Goal: Navigation & Orientation: Find specific page/section

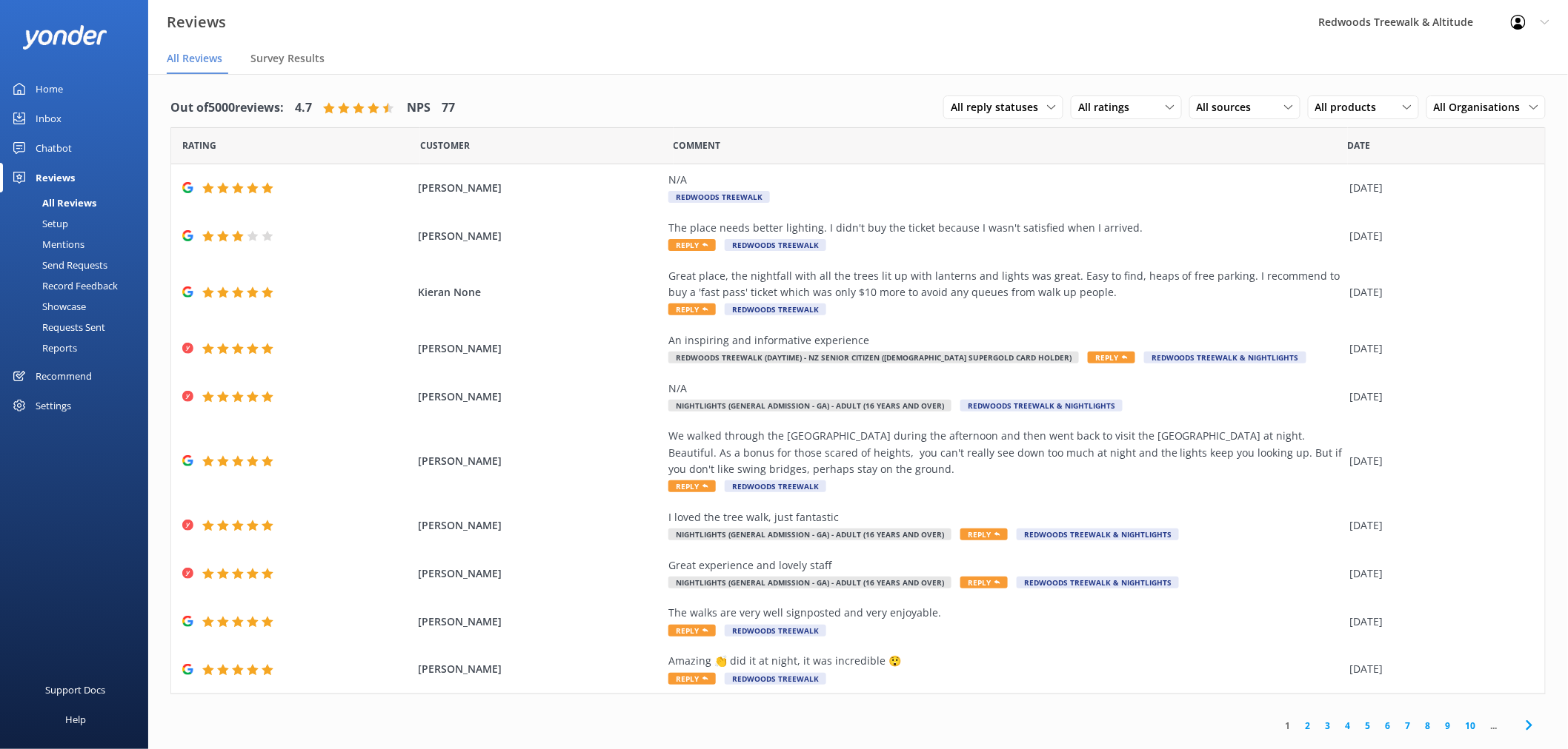
click at [85, 121] on link "Inbox" at bounding box center [74, 118] width 148 height 30
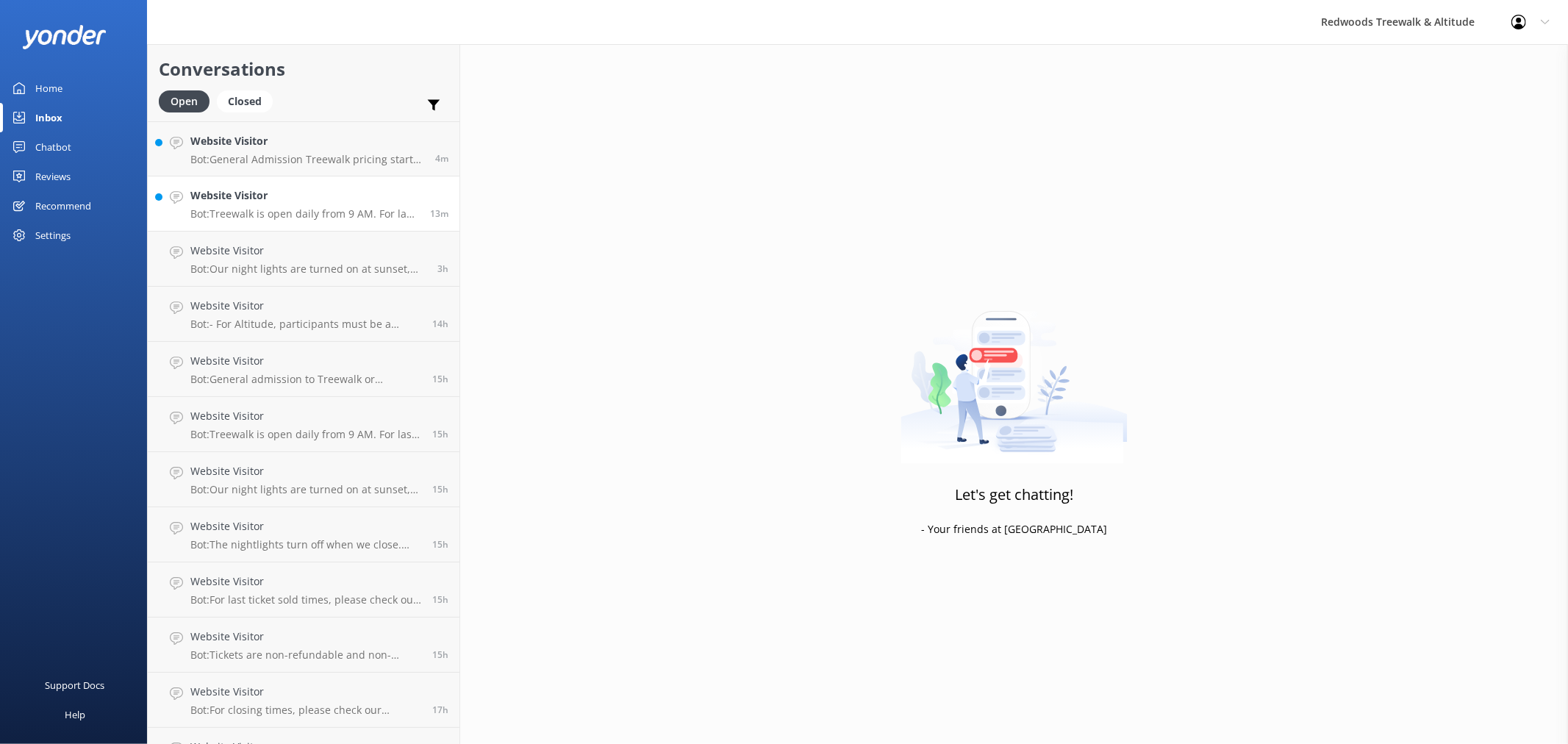
click at [308, 206] on div "Website Visitor Bot: Treewalk is open daily from 9 AM. For last ticket sold tim…" at bounding box center [304, 203] width 228 height 32
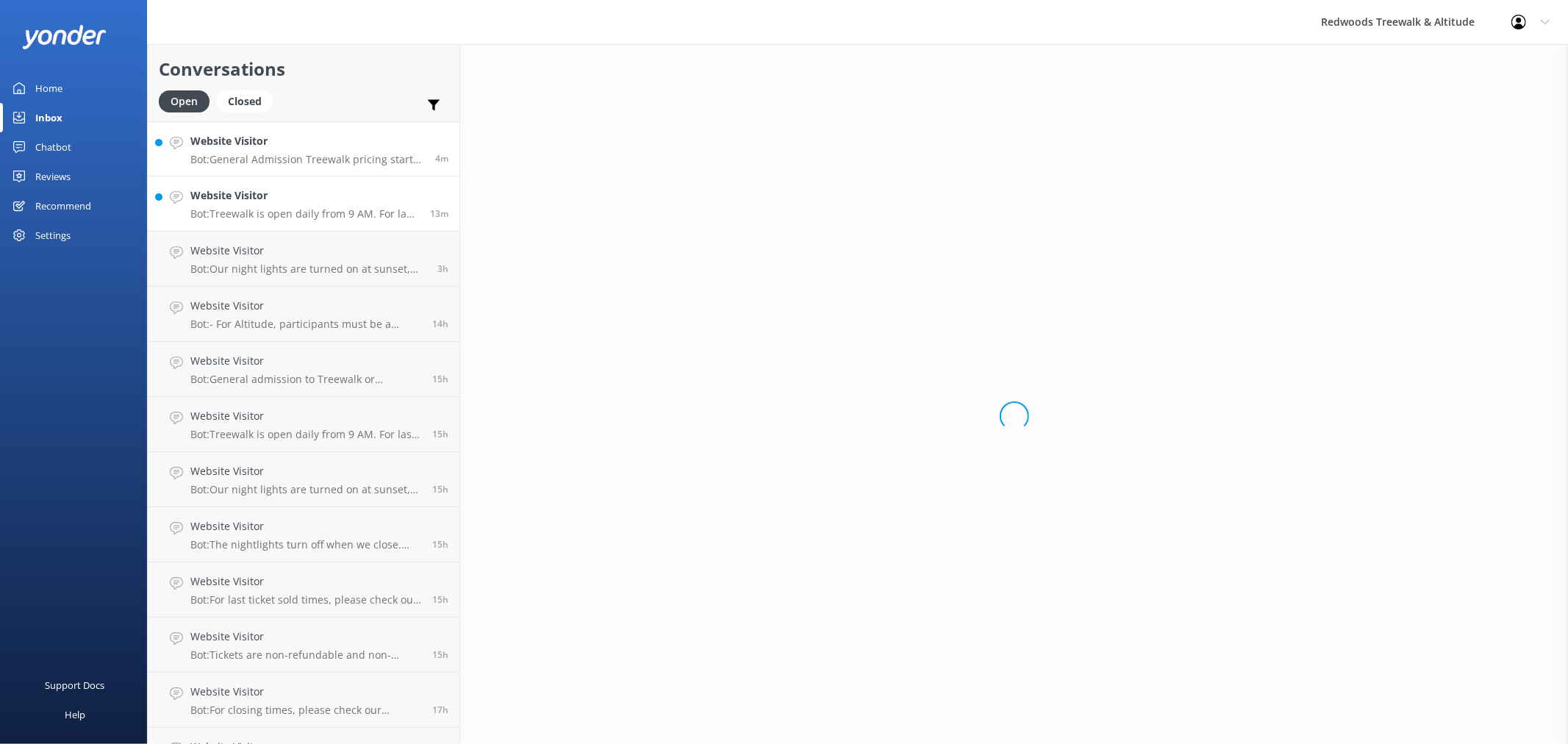
click at [288, 156] on p "Bot: General Admission Treewalk pricing starts at $42 for adults (16+ years) an…" at bounding box center [307, 159] width 234 height 13
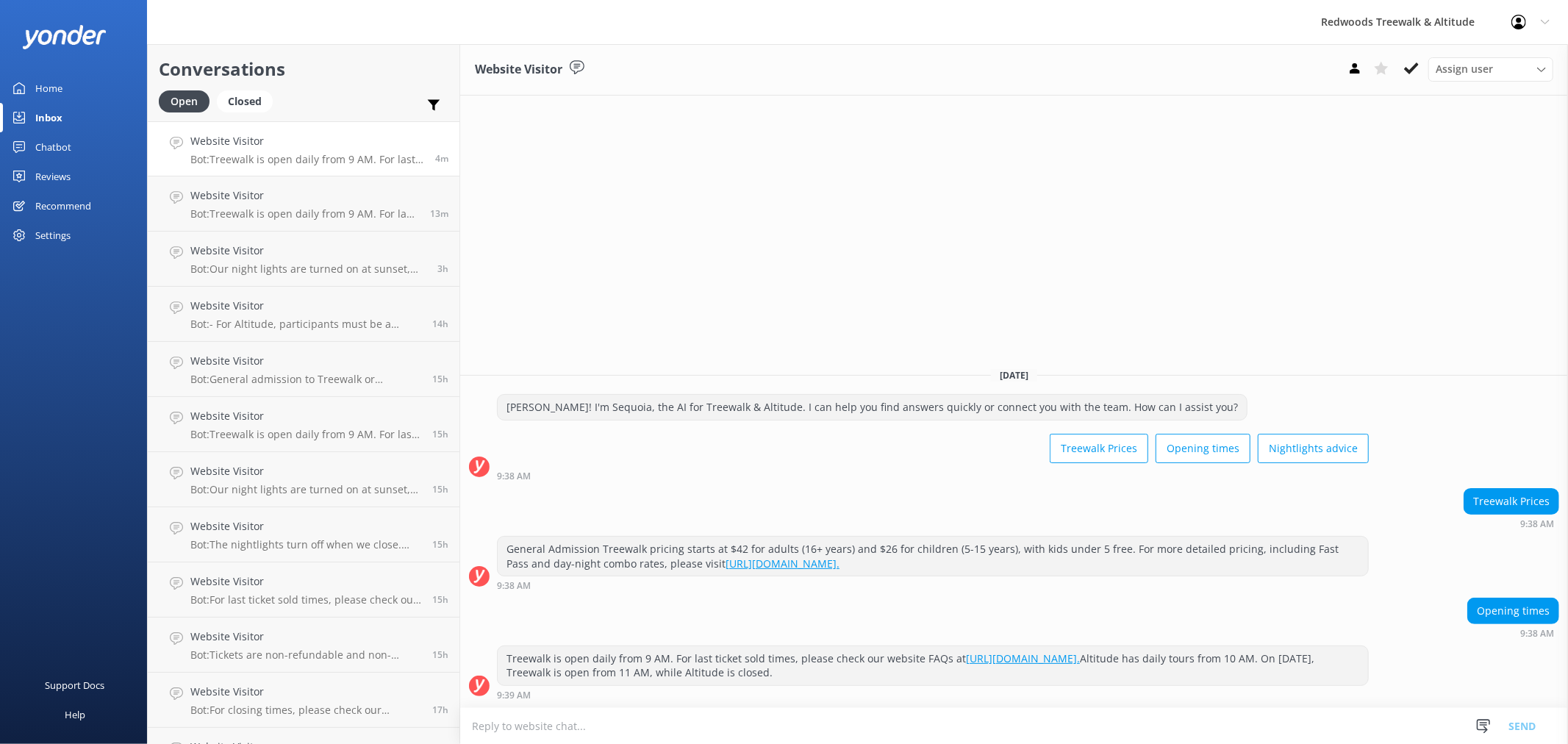
click at [74, 89] on link "Home" at bounding box center [73, 89] width 147 height 30
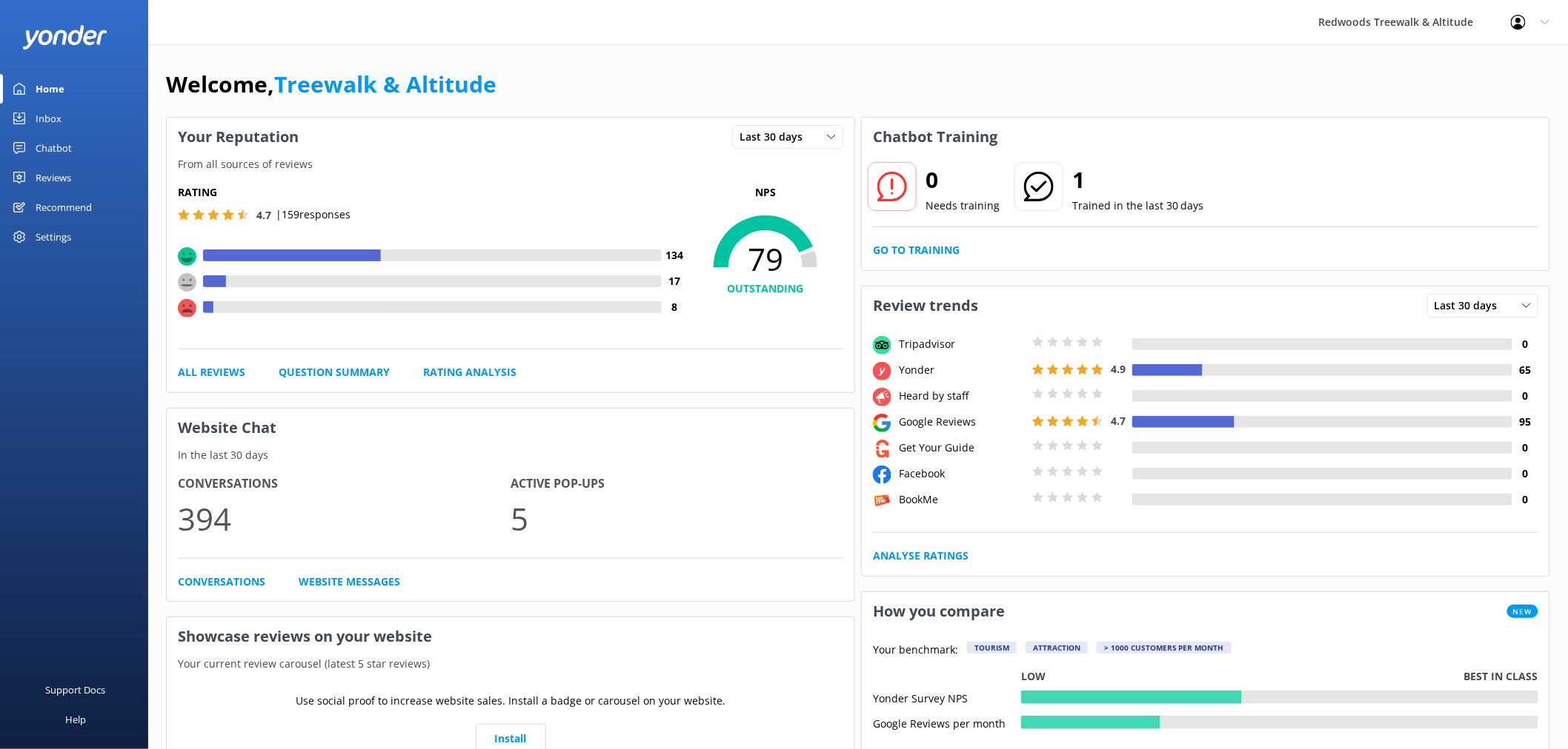
click at [74, 176] on link "Reviews" at bounding box center [74, 178] width 148 height 30
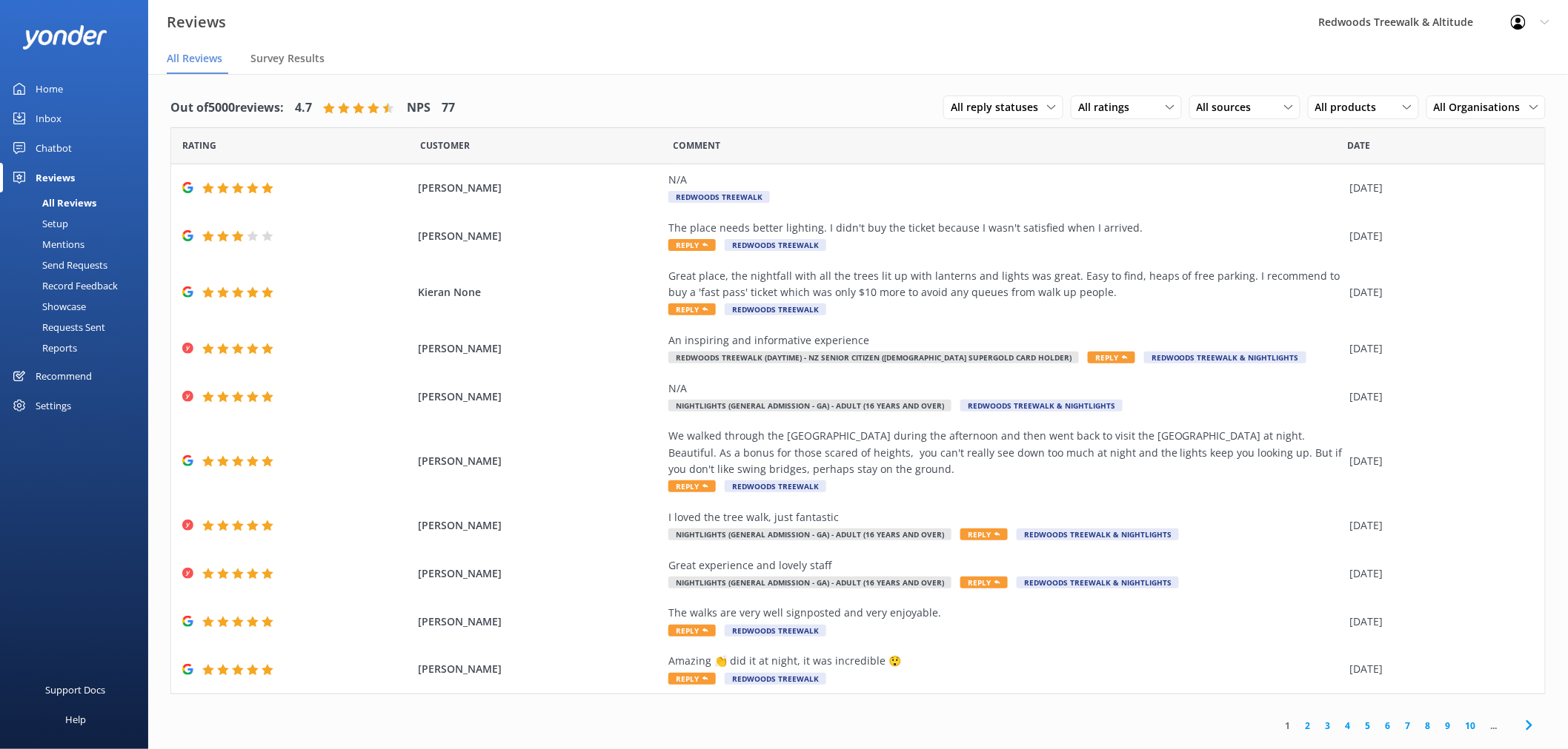
click at [62, 86] on div "Home" at bounding box center [49, 89] width 27 height 30
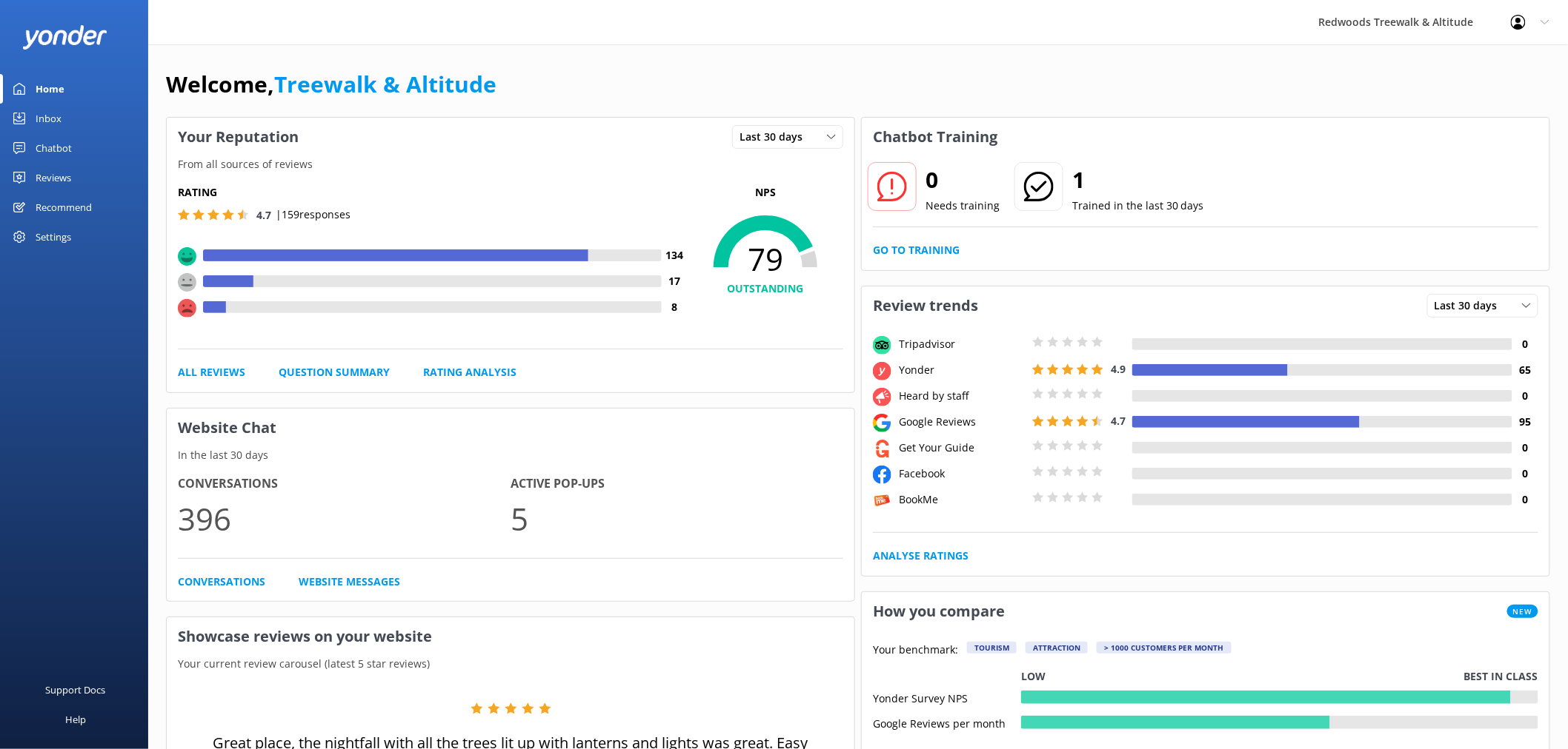
click at [80, 172] on link "Reviews" at bounding box center [74, 178] width 148 height 30
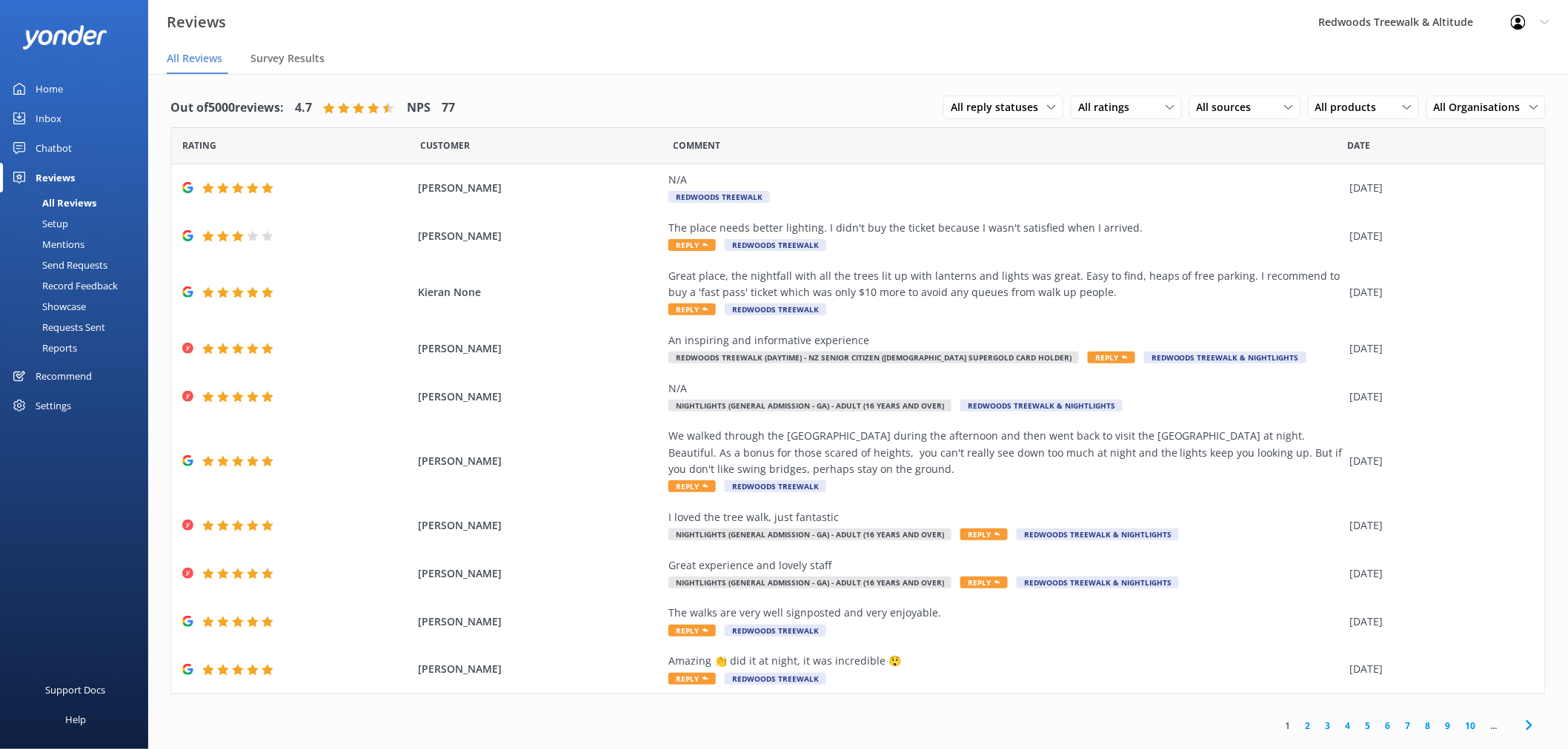
click at [61, 113] on link "Inbox" at bounding box center [74, 118] width 148 height 30
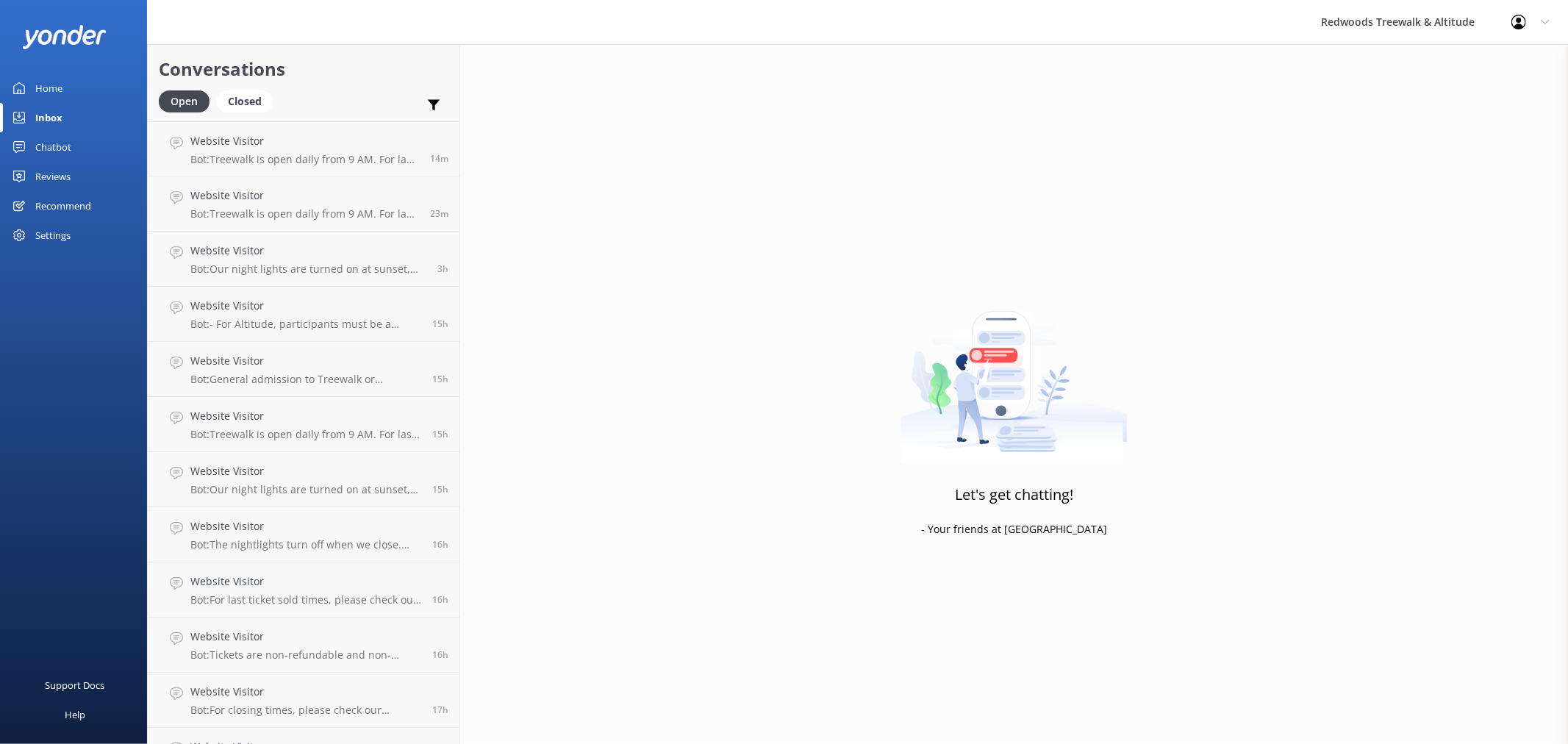
click at [68, 79] on link "Home" at bounding box center [73, 89] width 147 height 30
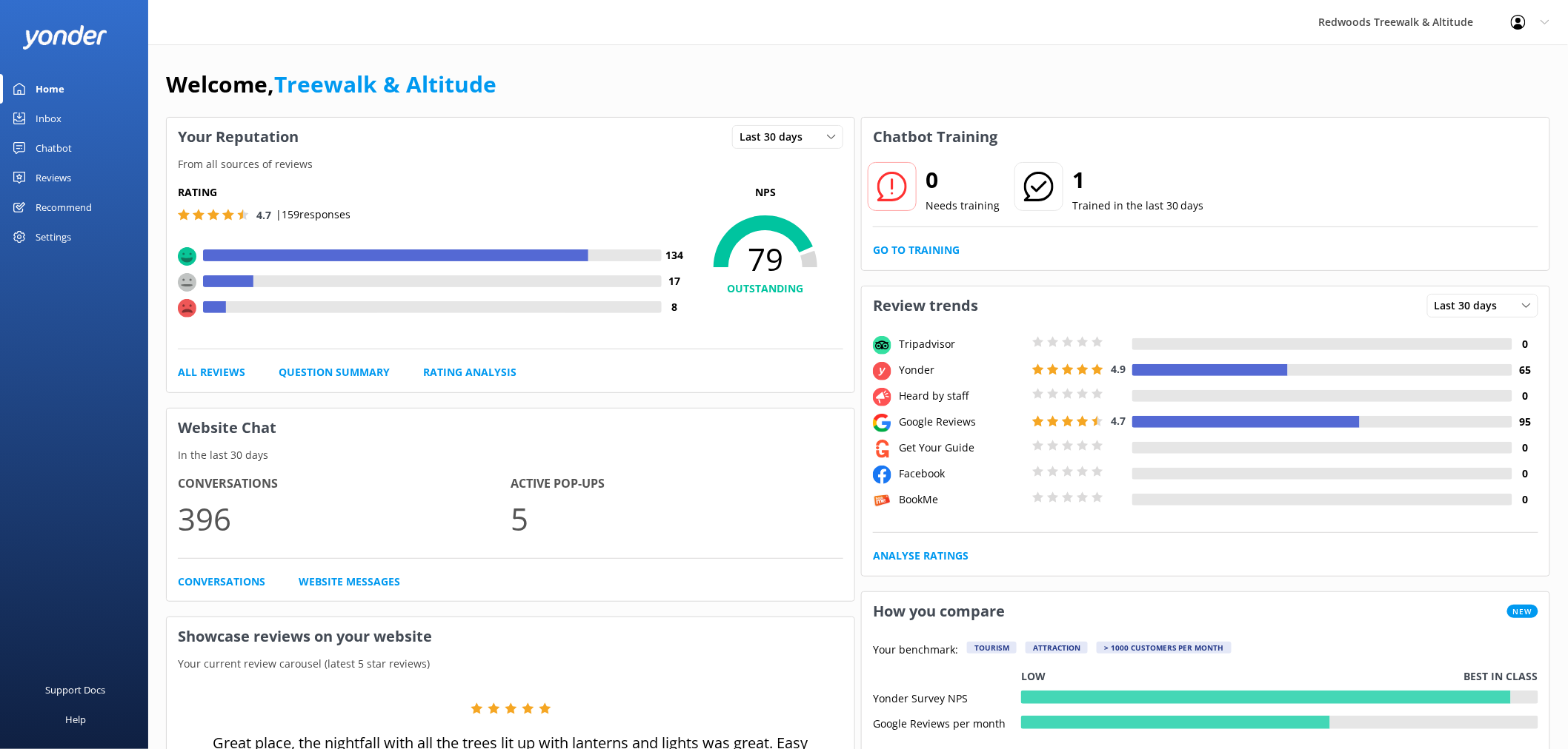
click at [60, 187] on div "Reviews" at bounding box center [53, 178] width 36 height 30
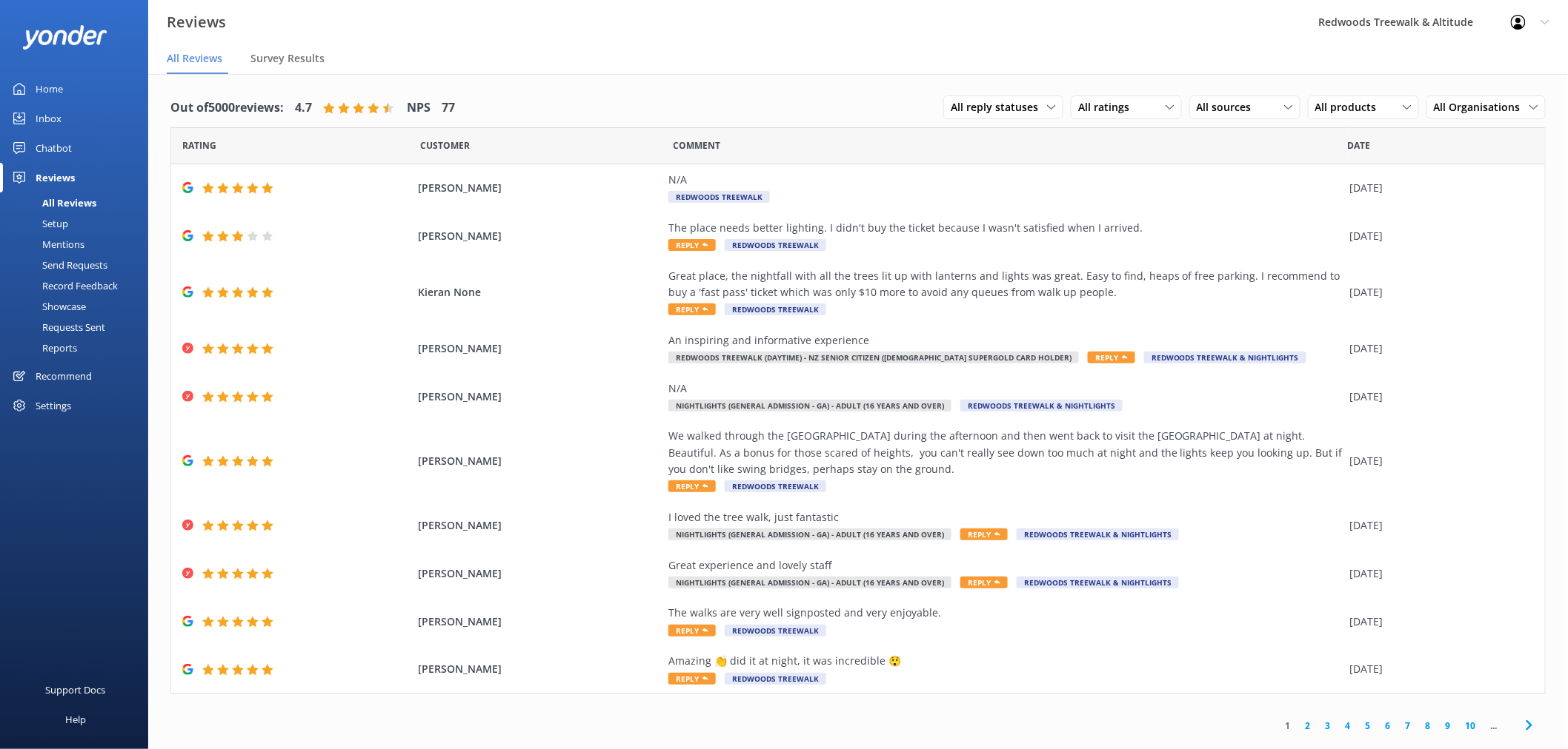
click at [78, 114] on link "Inbox" at bounding box center [74, 118] width 148 height 30
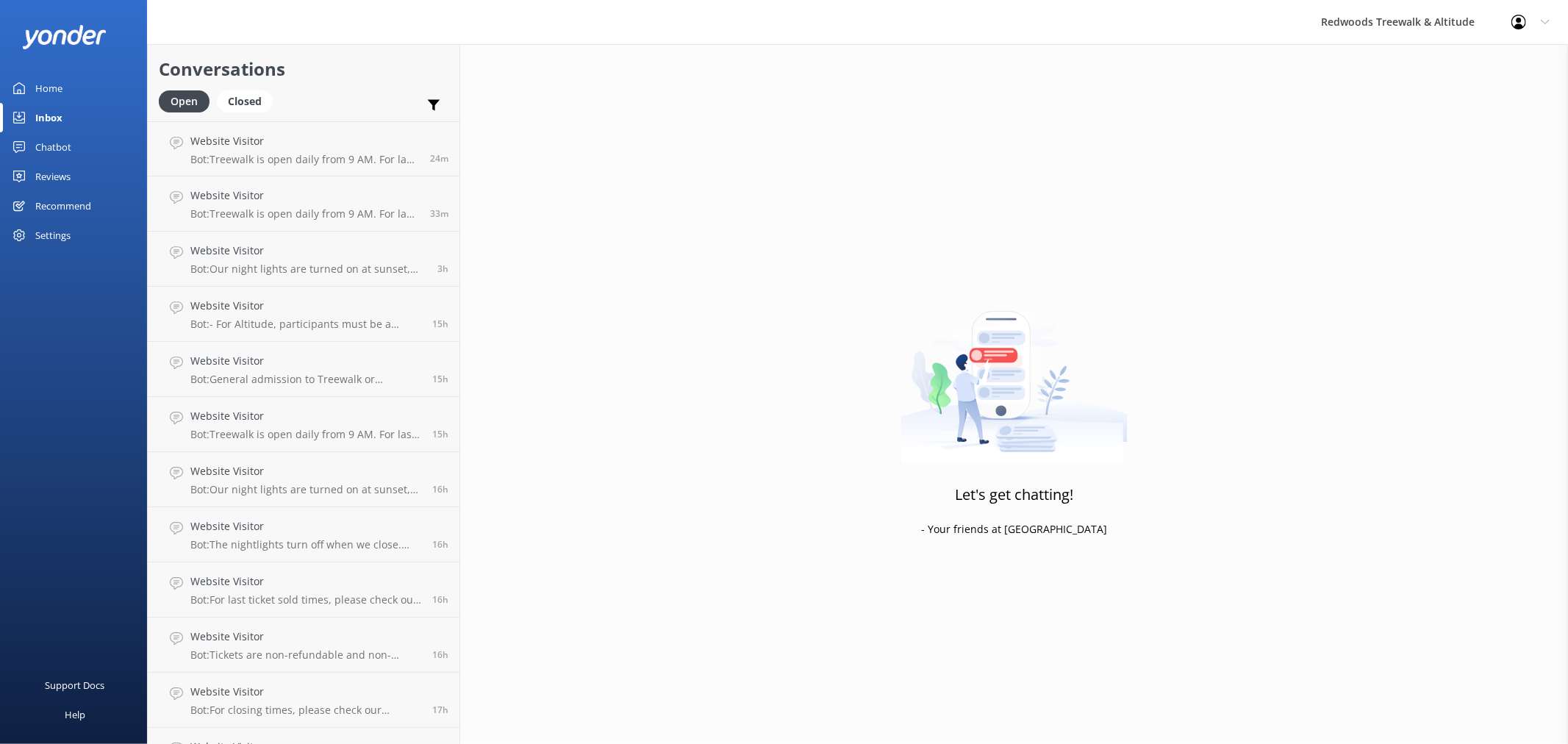
click at [77, 113] on link "Inbox" at bounding box center [73, 117] width 147 height 30
click at [83, 84] on link "Home" at bounding box center [73, 89] width 147 height 30
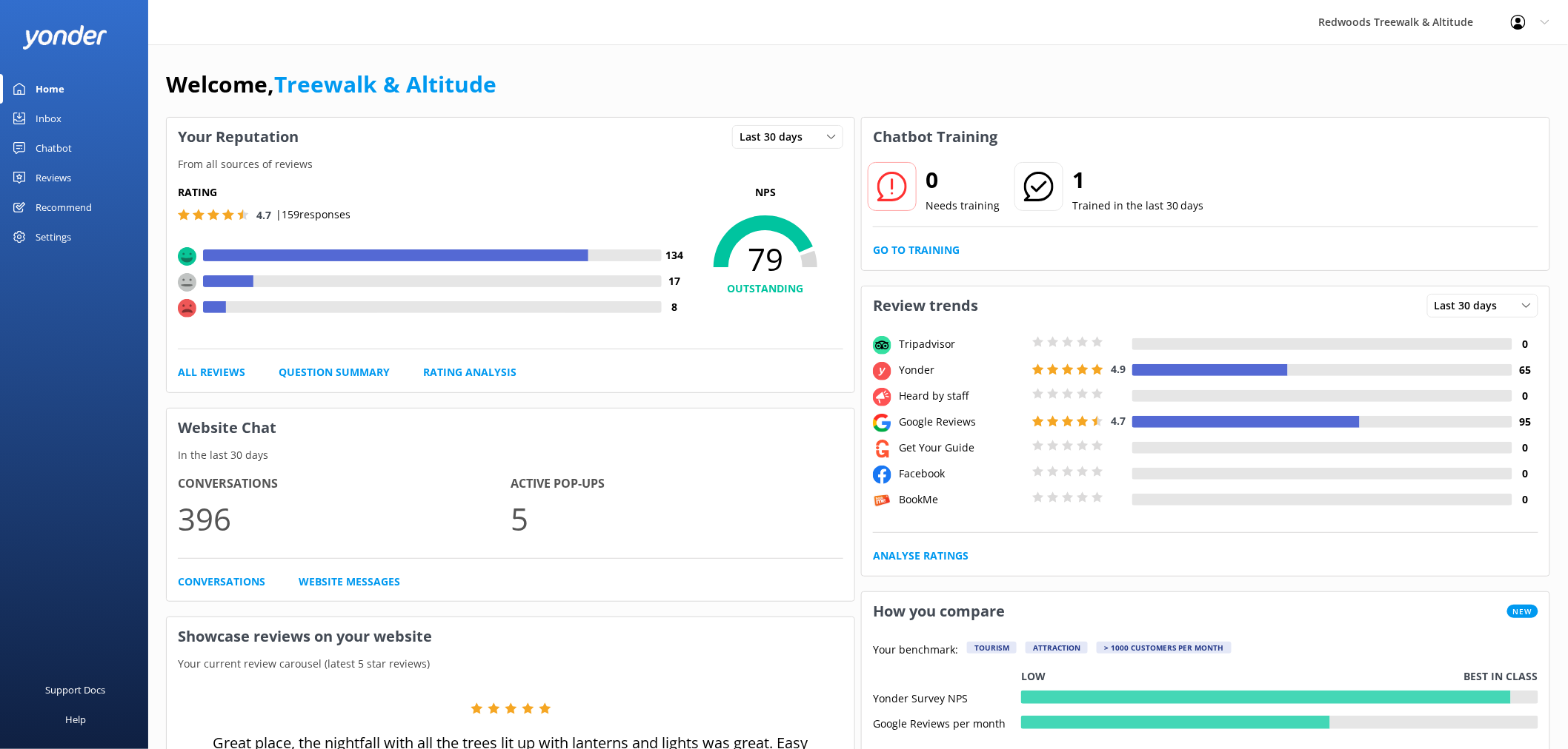
click at [74, 176] on link "Reviews" at bounding box center [74, 178] width 148 height 30
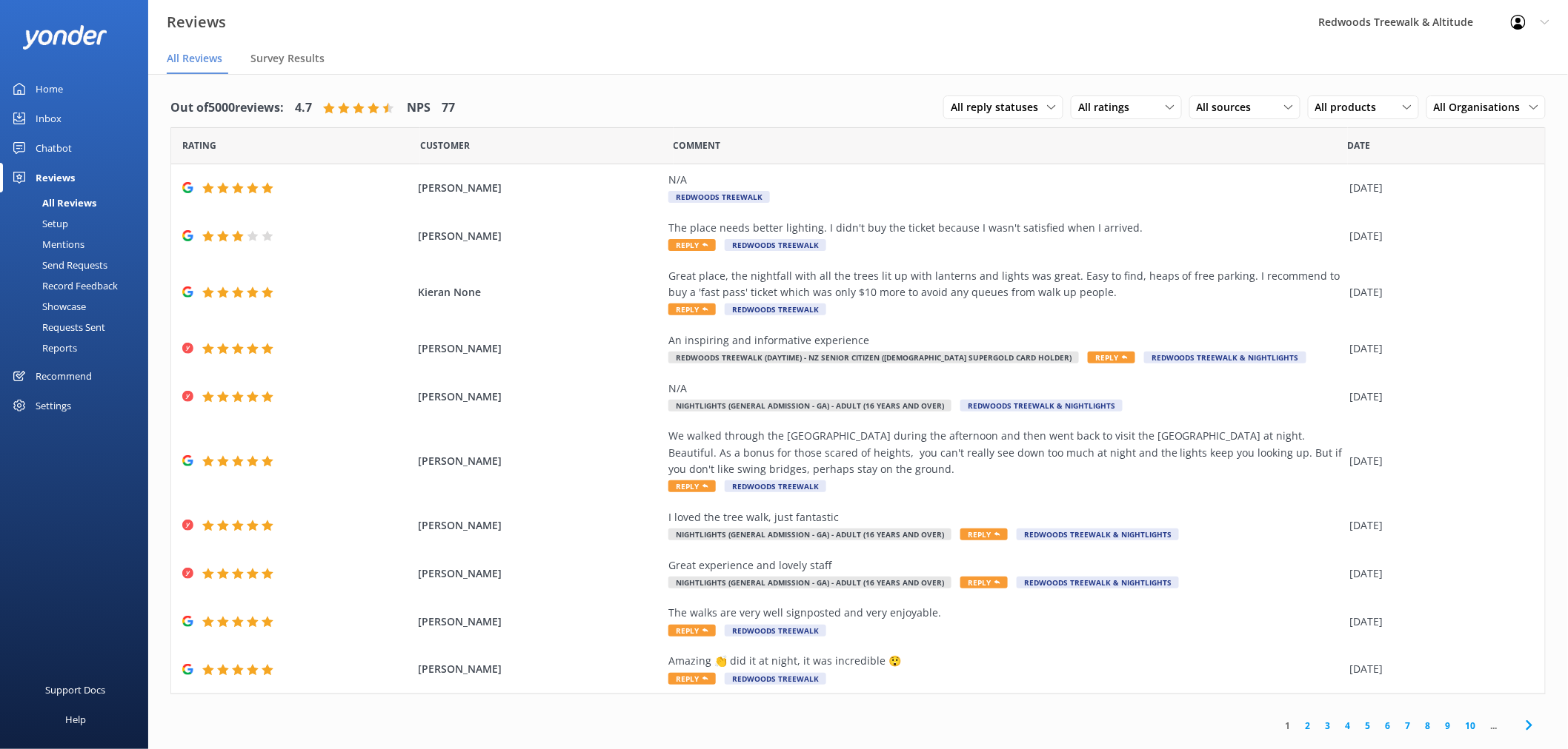
click at [67, 112] on link "Inbox" at bounding box center [74, 118] width 148 height 30
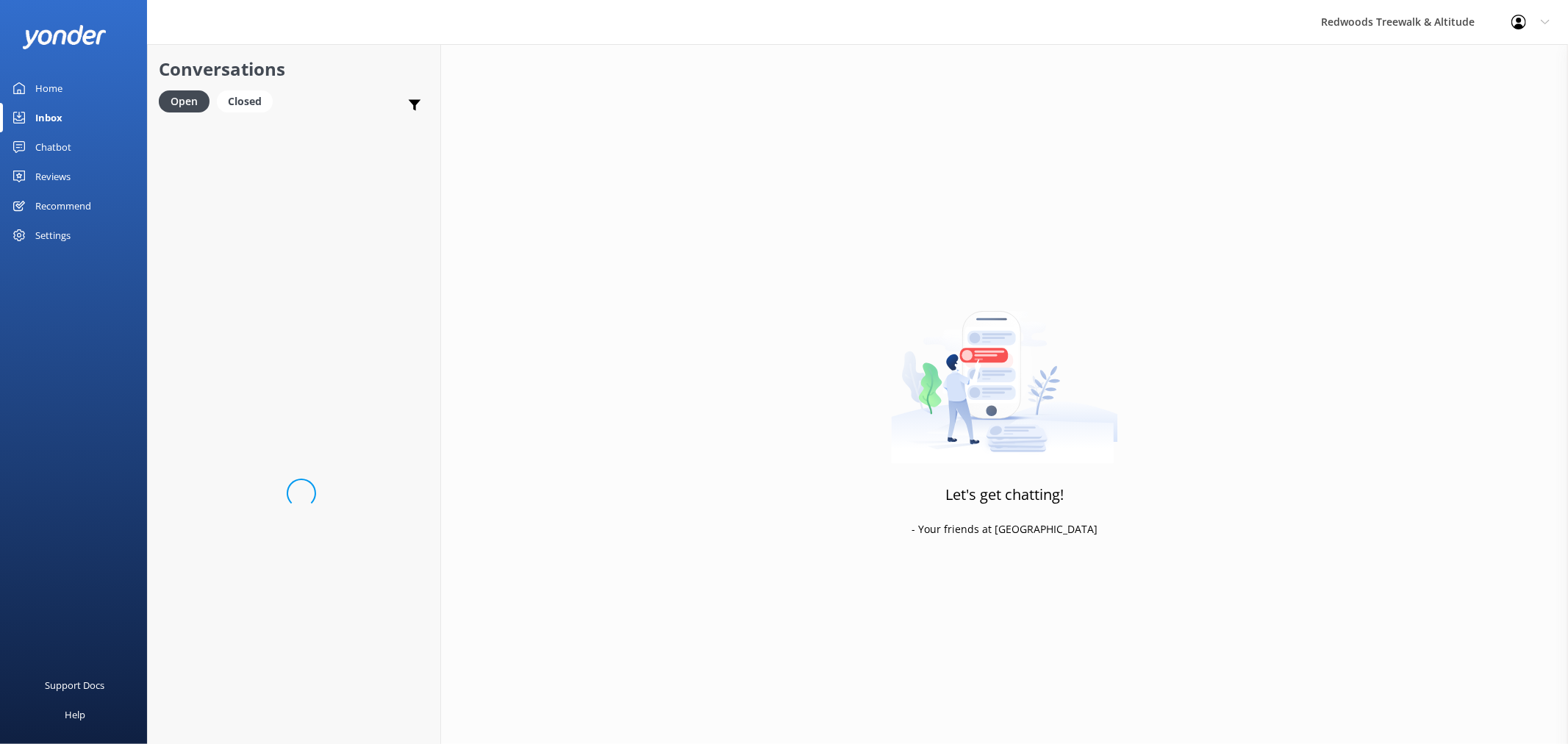
click at [69, 89] on link "Home" at bounding box center [73, 89] width 147 height 30
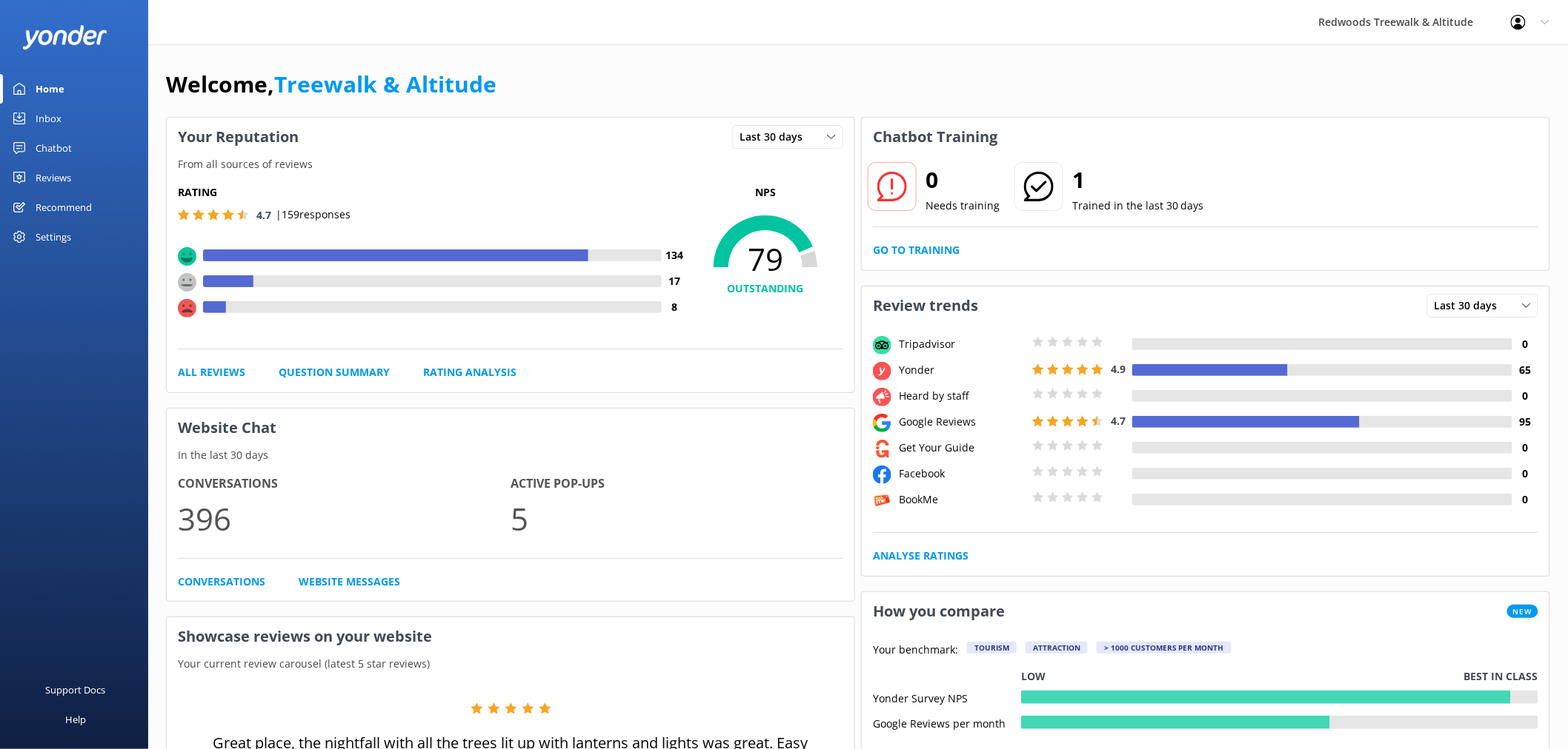
click at [74, 186] on link "Reviews" at bounding box center [74, 178] width 148 height 30
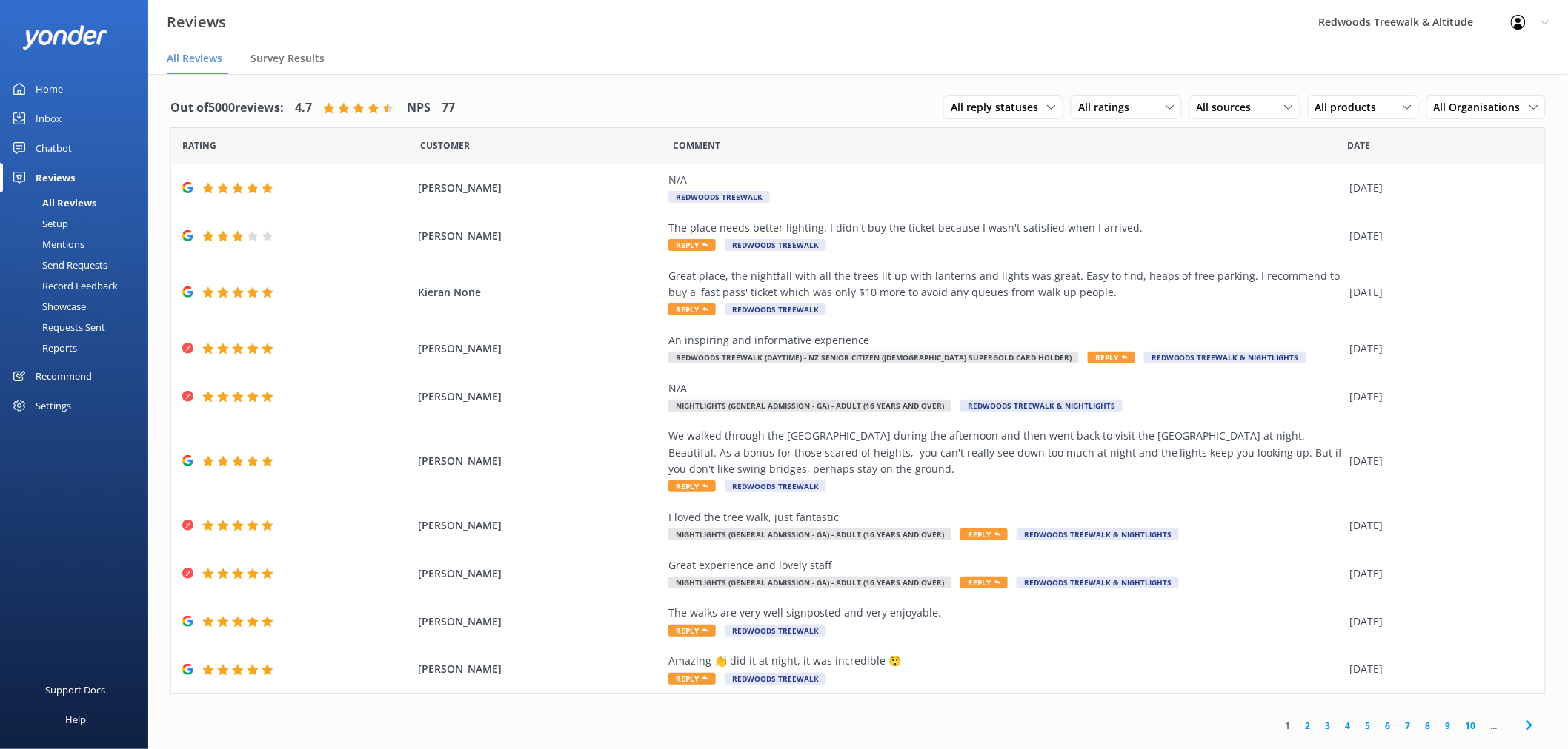
click at [65, 116] on link "Inbox" at bounding box center [74, 118] width 148 height 30
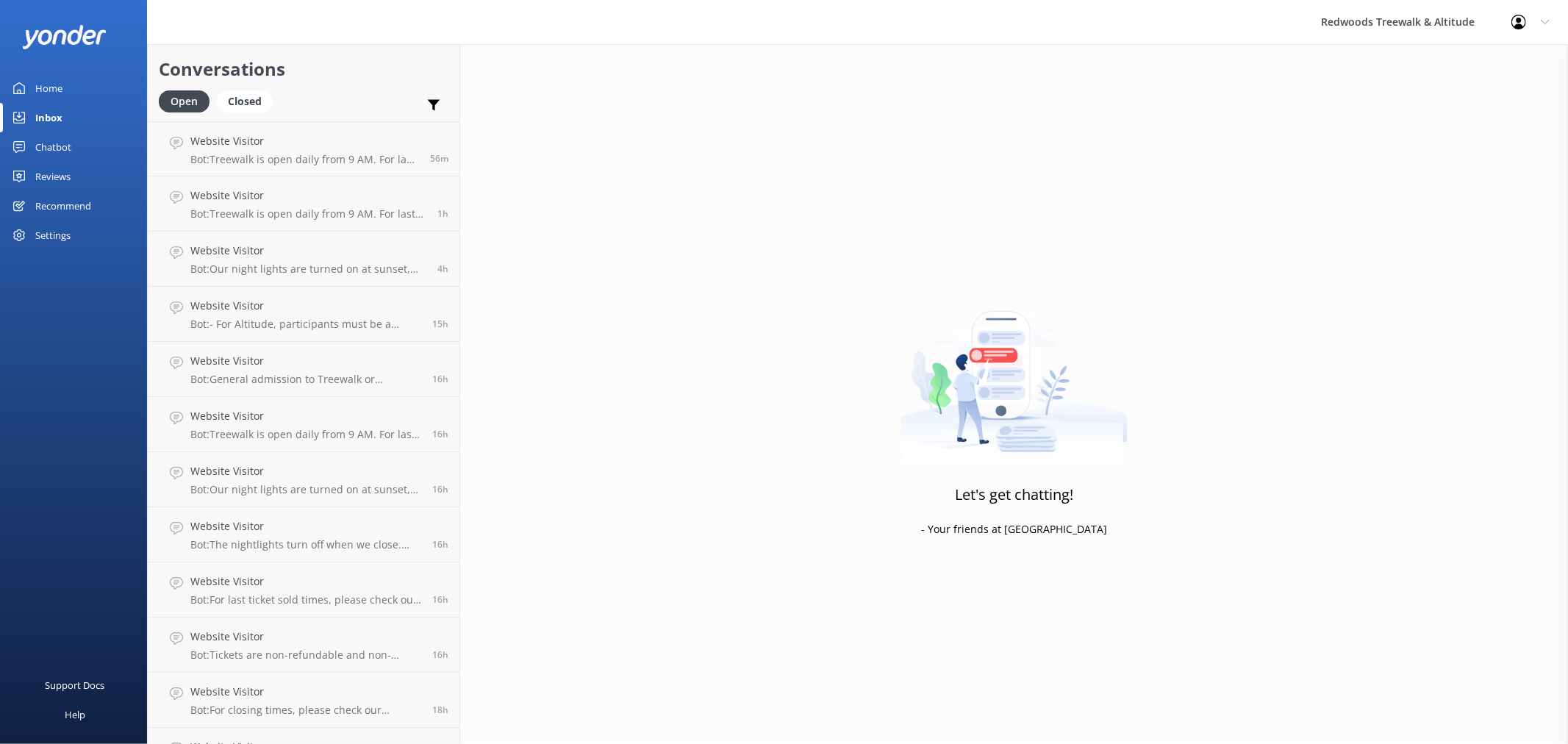
click at [52, 71] on div at bounding box center [73, 37] width 147 height 74
click at [52, 96] on div "Home" at bounding box center [49, 89] width 27 height 30
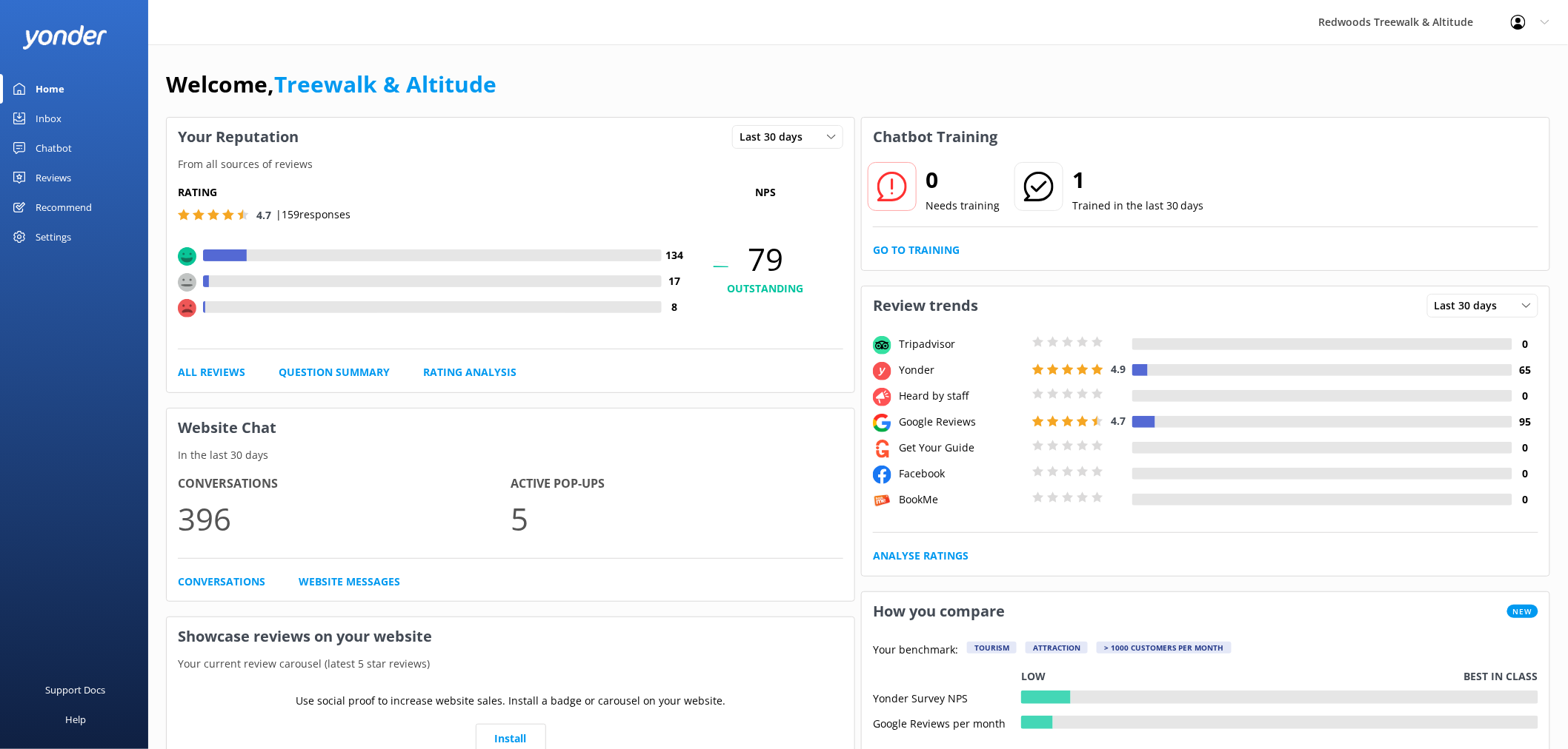
click at [53, 97] on div "Home" at bounding box center [50, 89] width 29 height 30
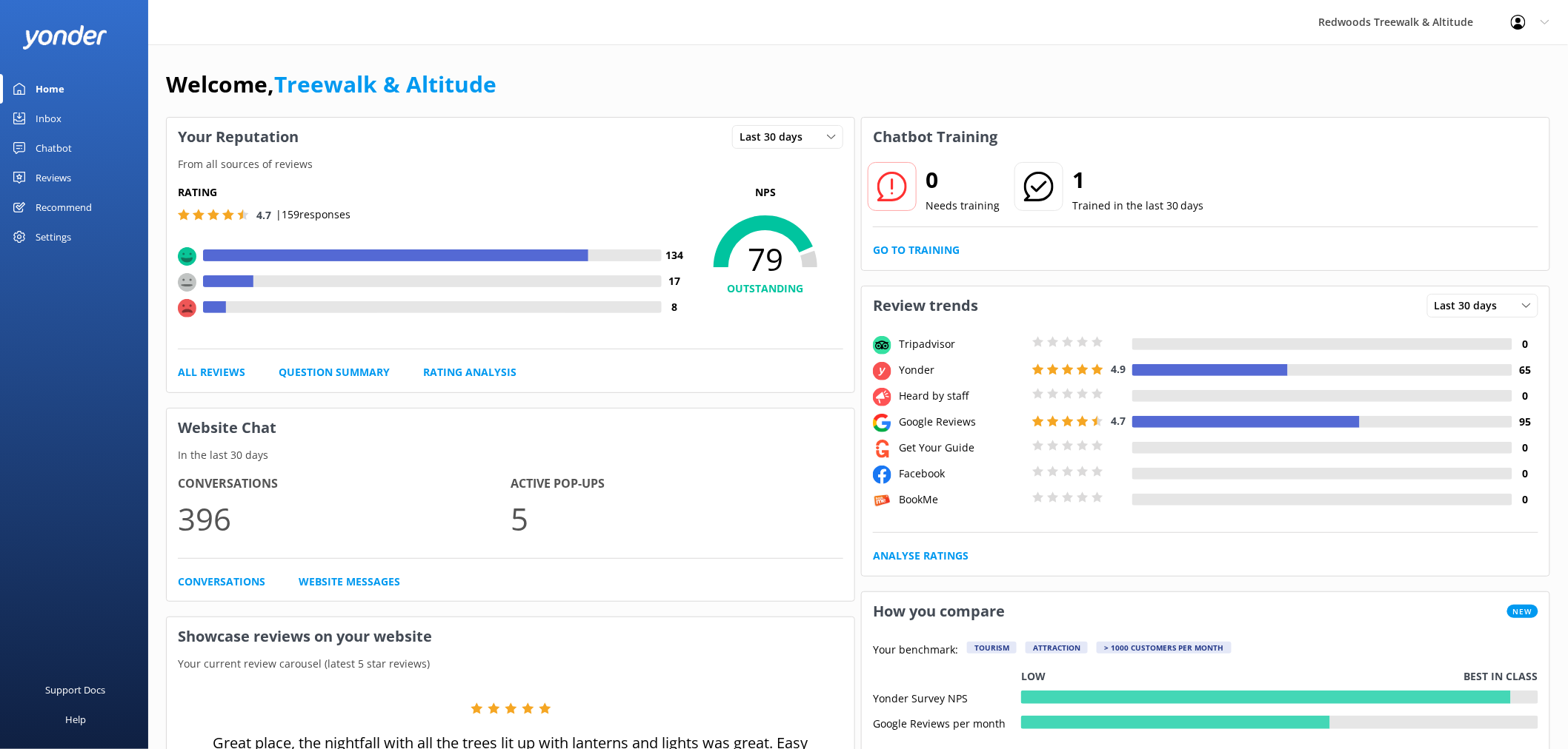
click at [46, 171] on div "Reviews" at bounding box center [53, 178] width 36 height 30
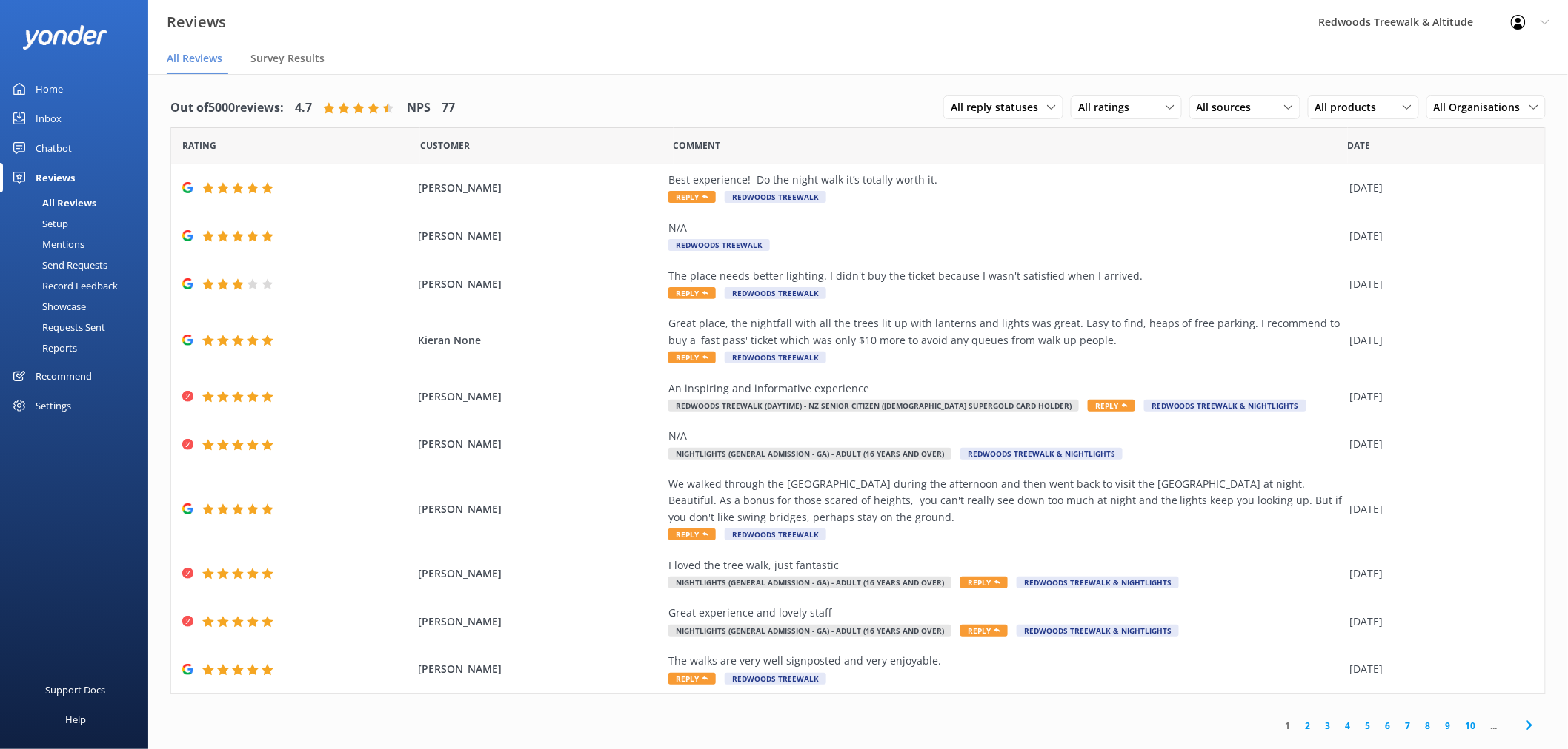
click at [61, 115] on link "Inbox" at bounding box center [74, 118] width 148 height 30
